Goal: Find specific page/section: Find specific page/section

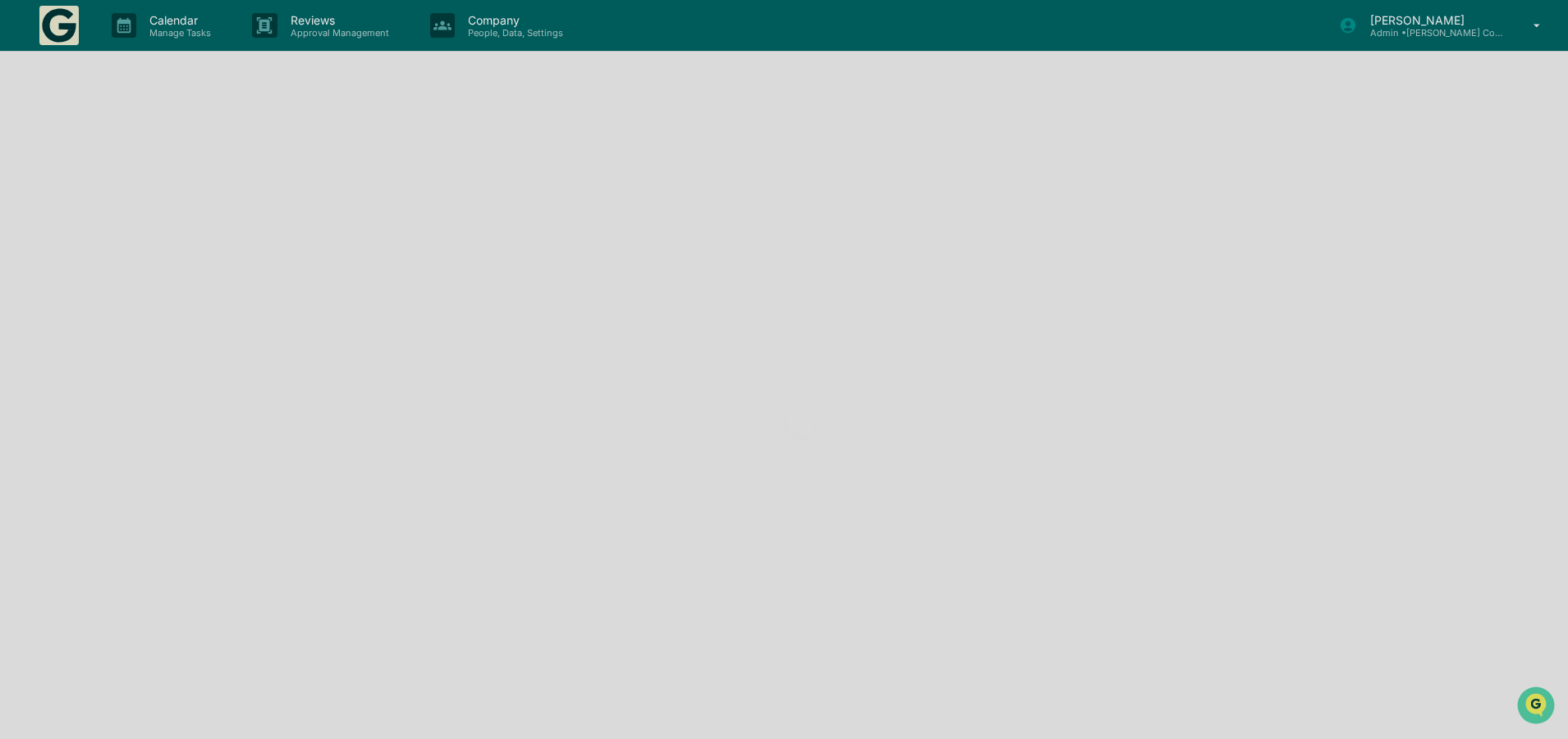
click at [1456, 19] on div at bounding box center [800, 423] width 1601 height 846
click at [1430, 27] on div at bounding box center [800, 423] width 1601 height 846
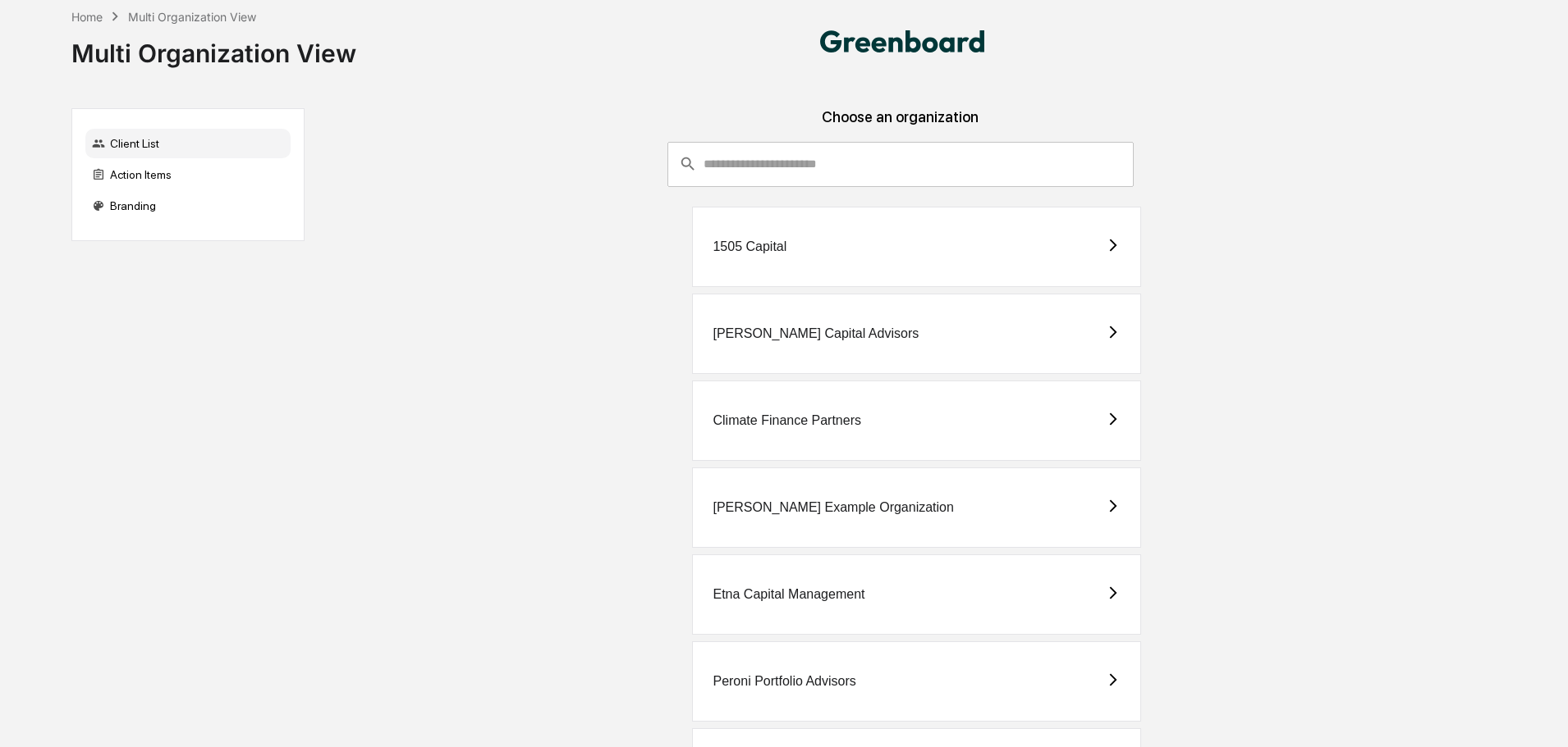
click at [770, 343] on div "[PERSON_NAME] Capital Advisors" at bounding box center [915, 334] width 449 height 81
click at [807, 340] on div "[PERSON_NAME] Capital Advisors" at bounding box center [815, 334] width 206 height 15
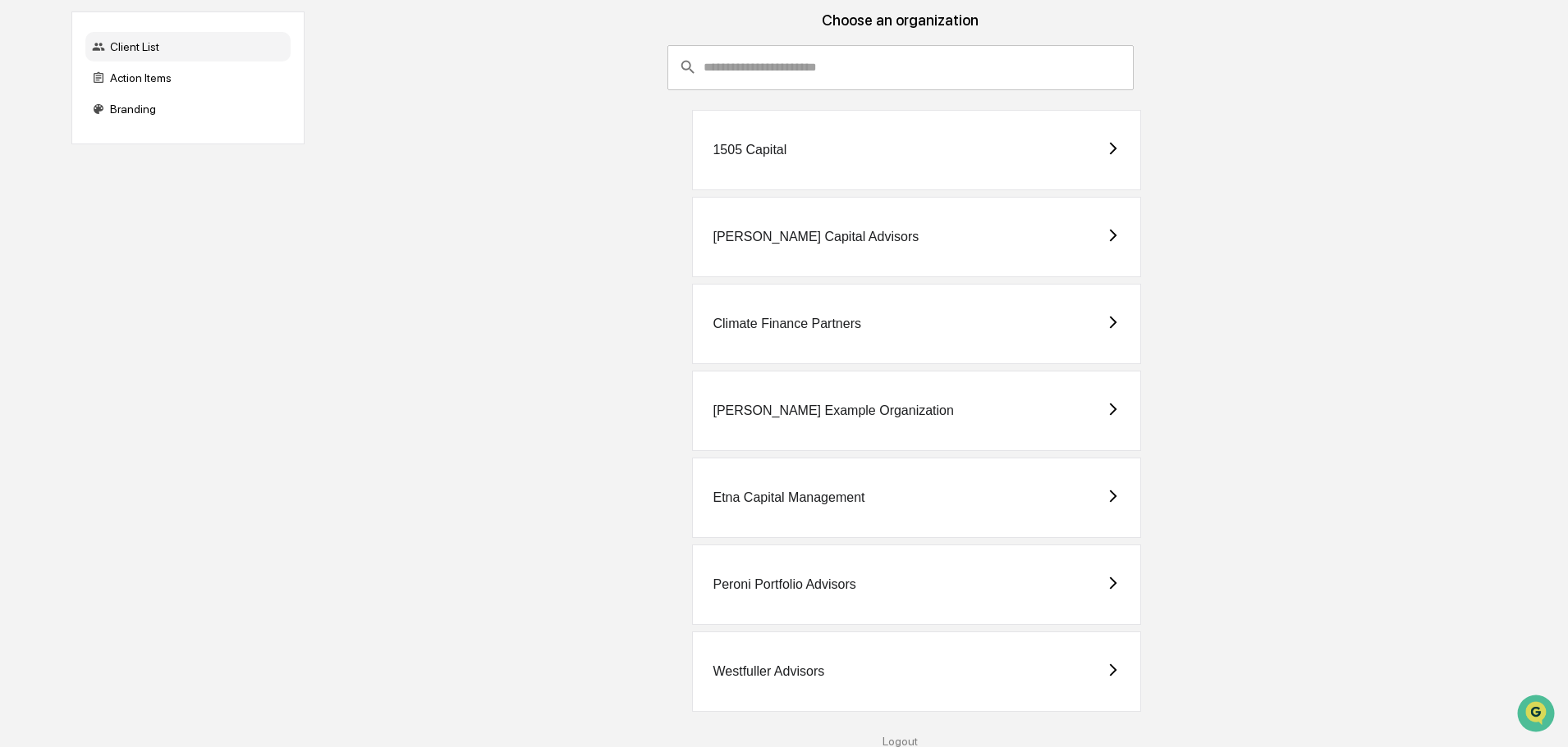
scroll to position [97, 0]
click at [822, 674] on div "Westfuller Advisors" at bounding box center [769, 671] width 112 height 15
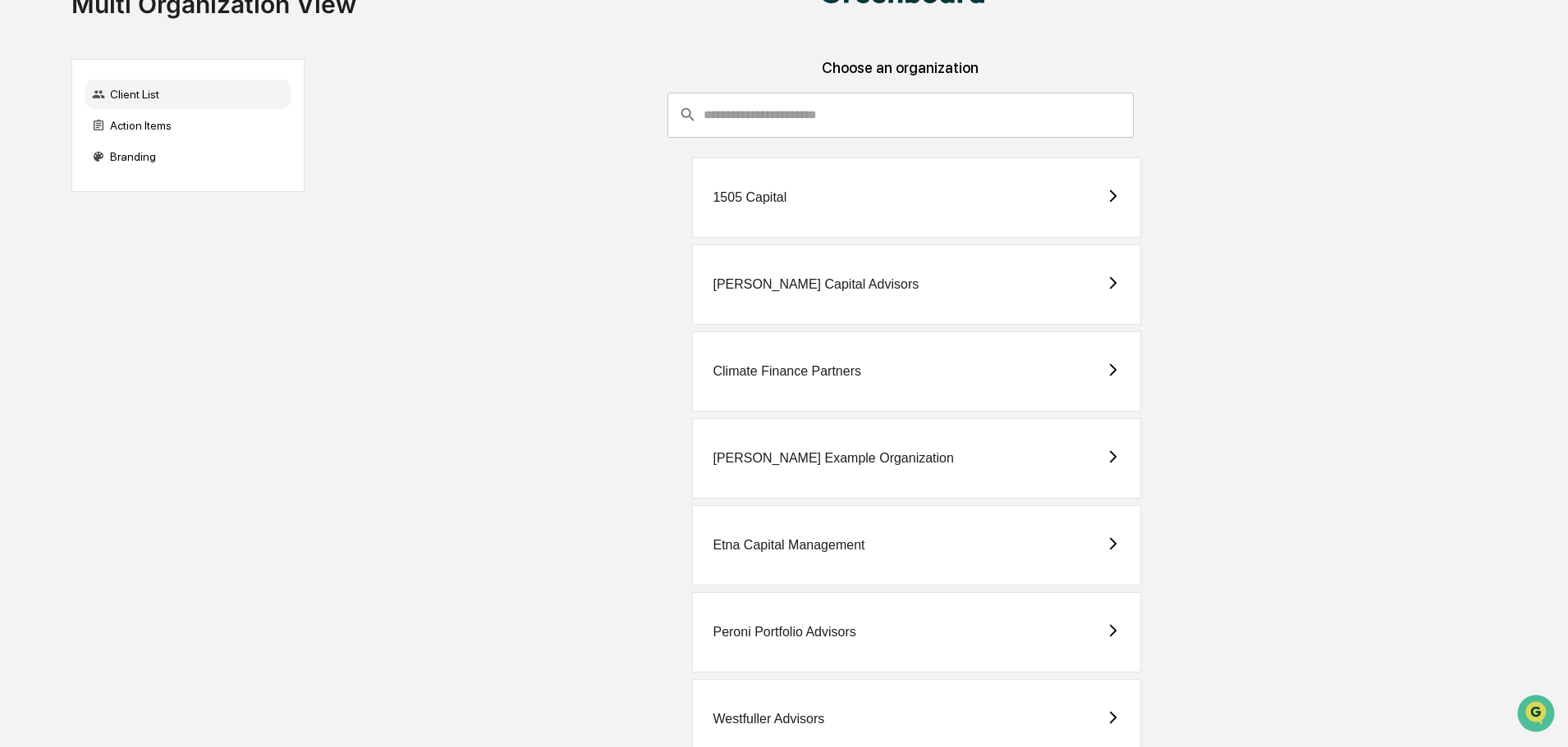
scroll to position [97, 0]
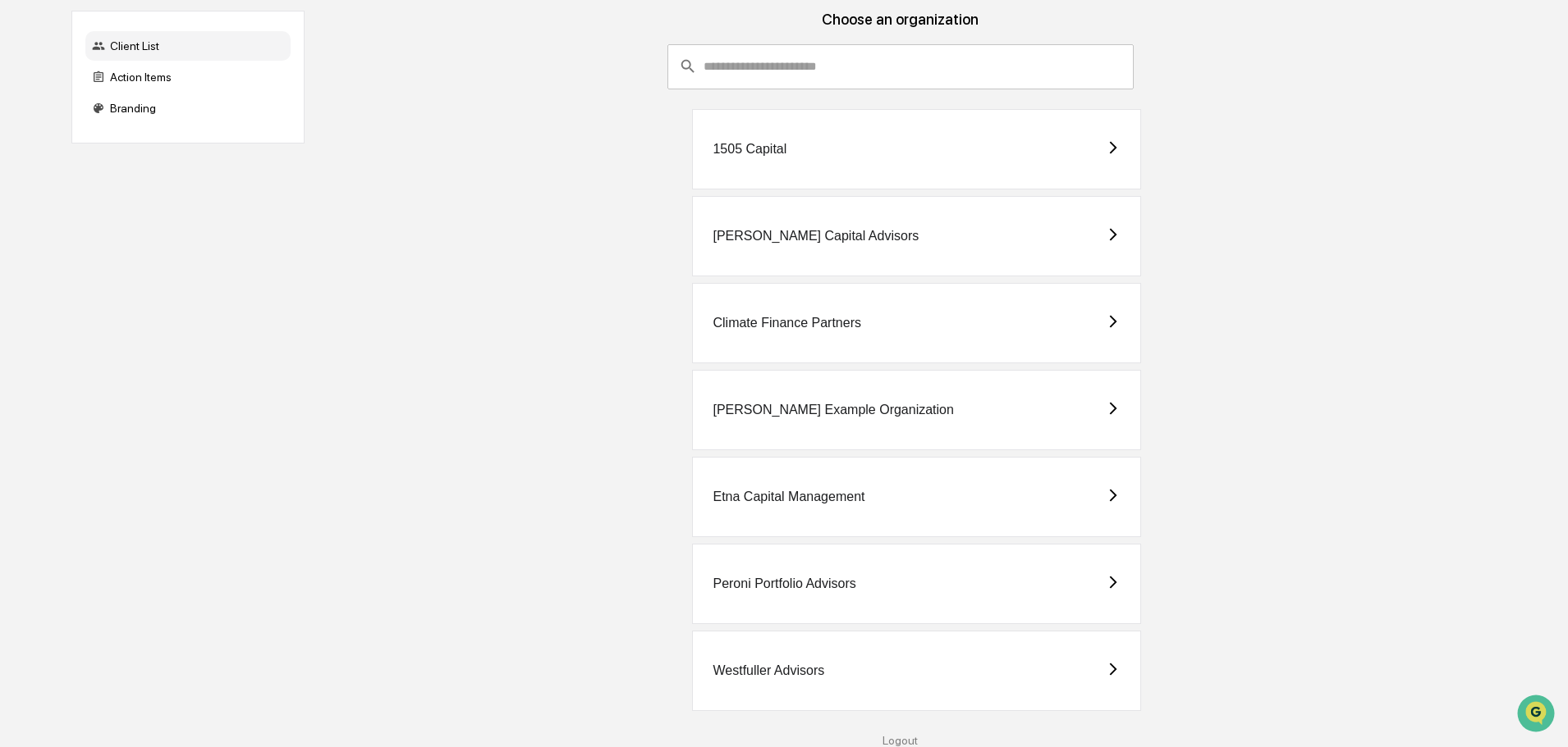
click at [895, 598] on div "Peroni Portfolio Advisors" at bounding box center [915, 584] width 449 height 81
click at [820, 677] on div "Westfuller Advisors" at bounding box center [769, 671] width 112 height 15
